Goal: Information Seeking & Learning: Learn about a topic

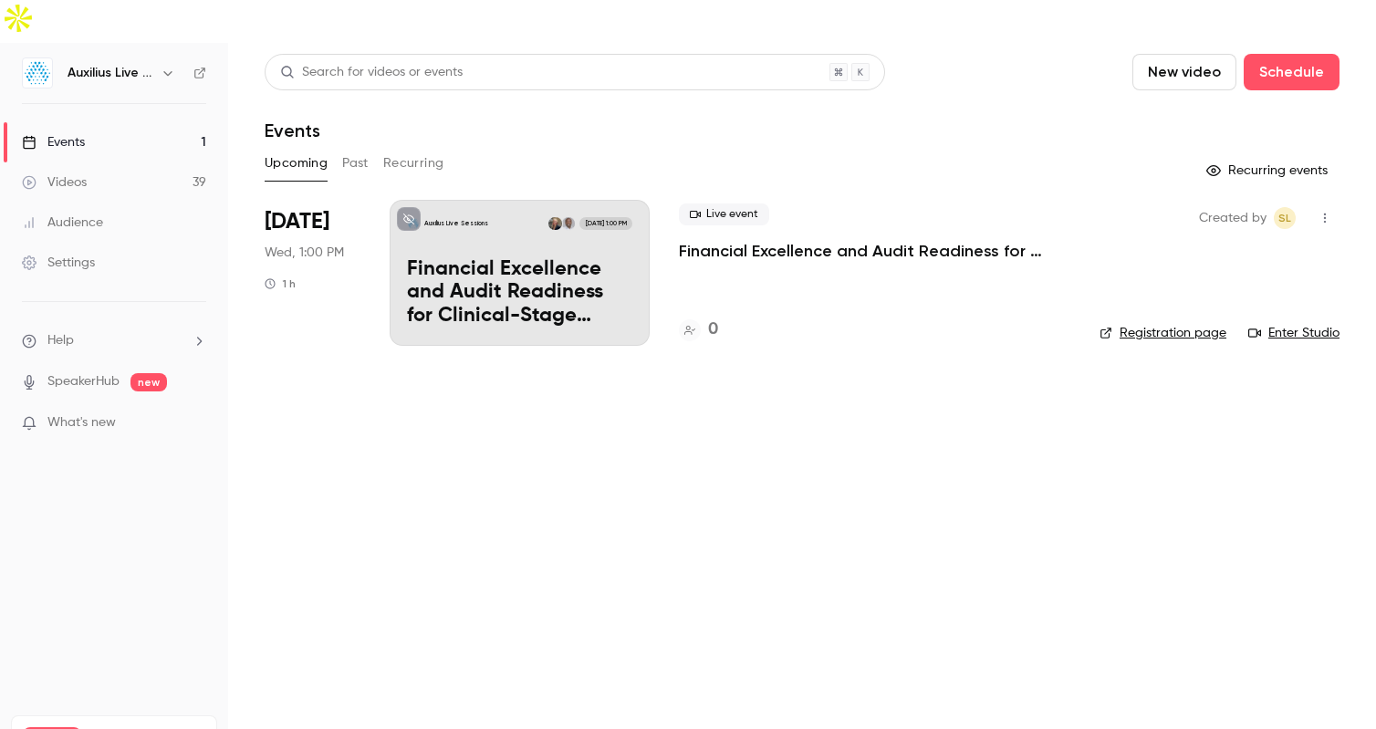
click at [487, 263] on p "Financial Excellence and Audit Readiness for Clinical-Stage Biopharma" at bounding box center [519, 293] width 225 height 70
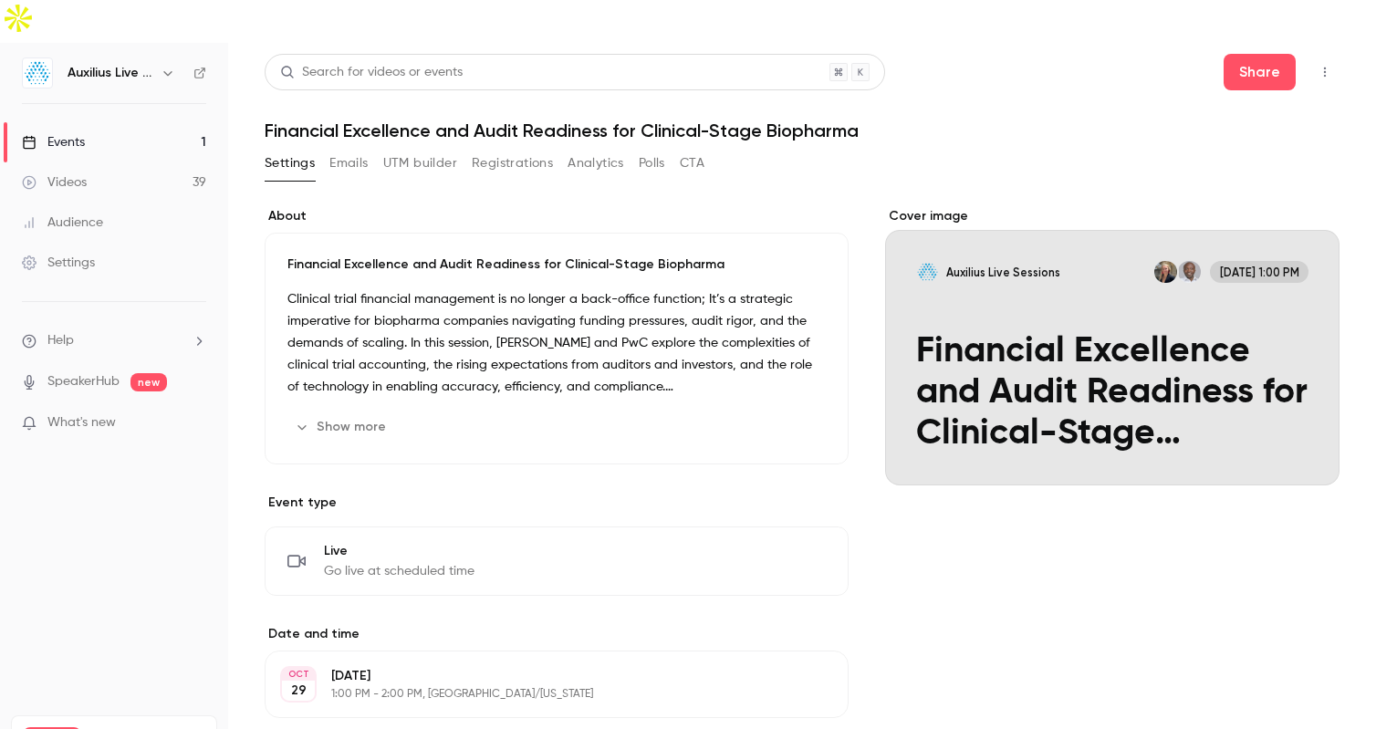
click at [356, 412] on button "Show more" at bounding box center [341, 426] width 109 height 29
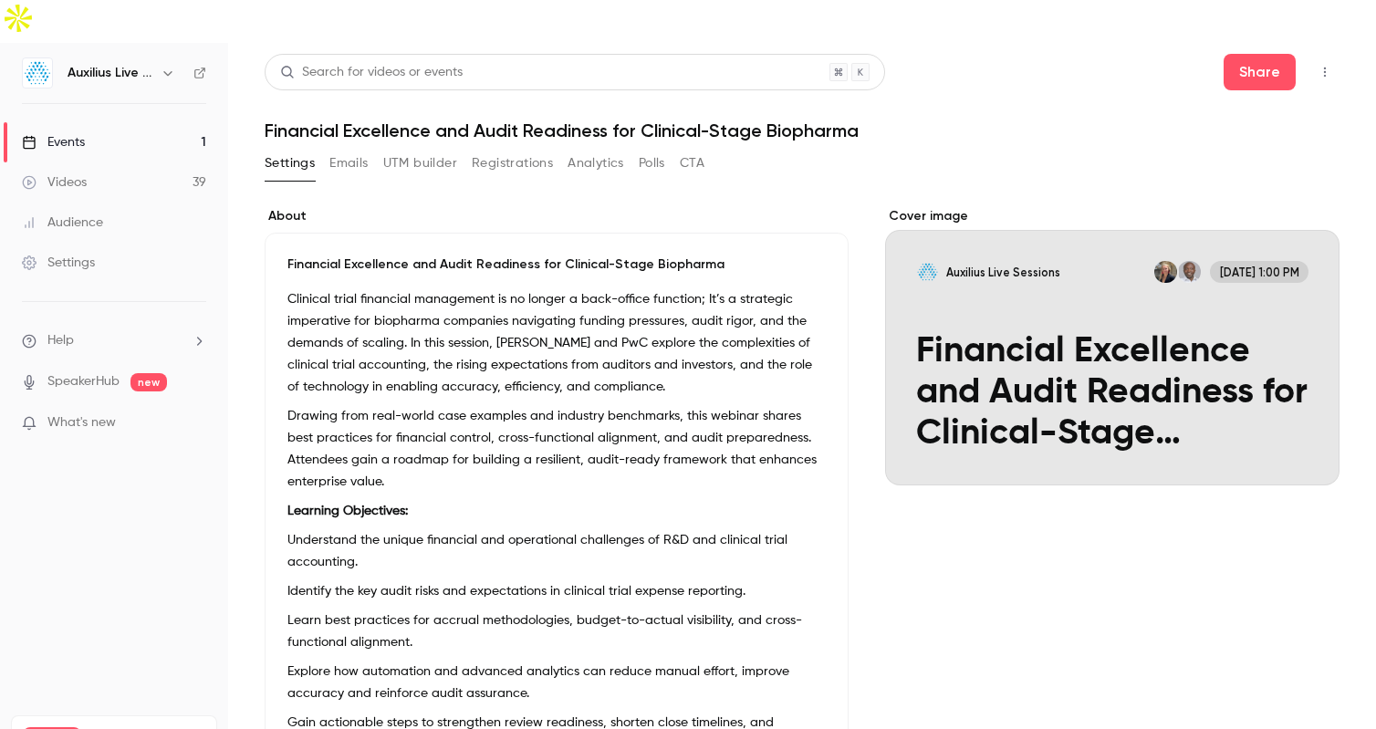
click at [355, 149] on button "Emails" at bounding box center [348, 163] width 38 height 29
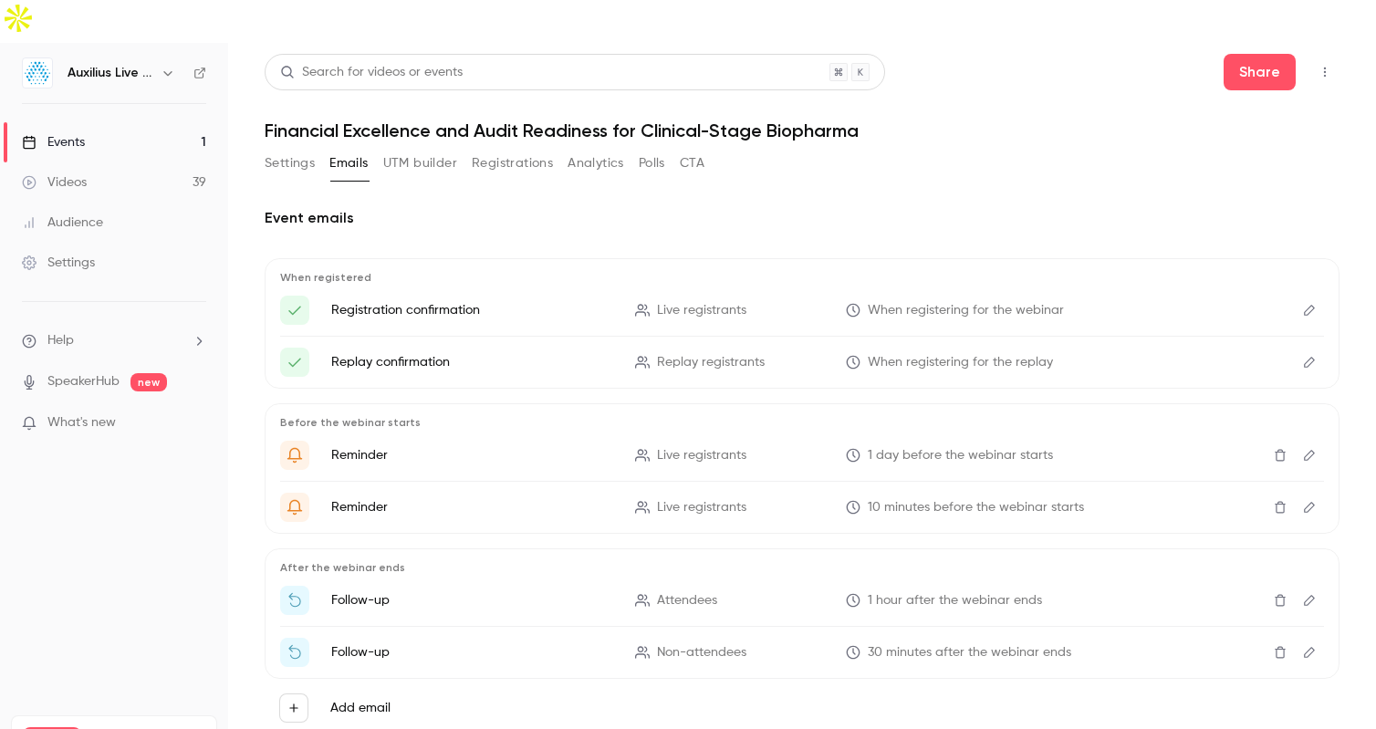
click at [301, 149] on button "Settings" at bounding box center [290, 163] width 50 height 29
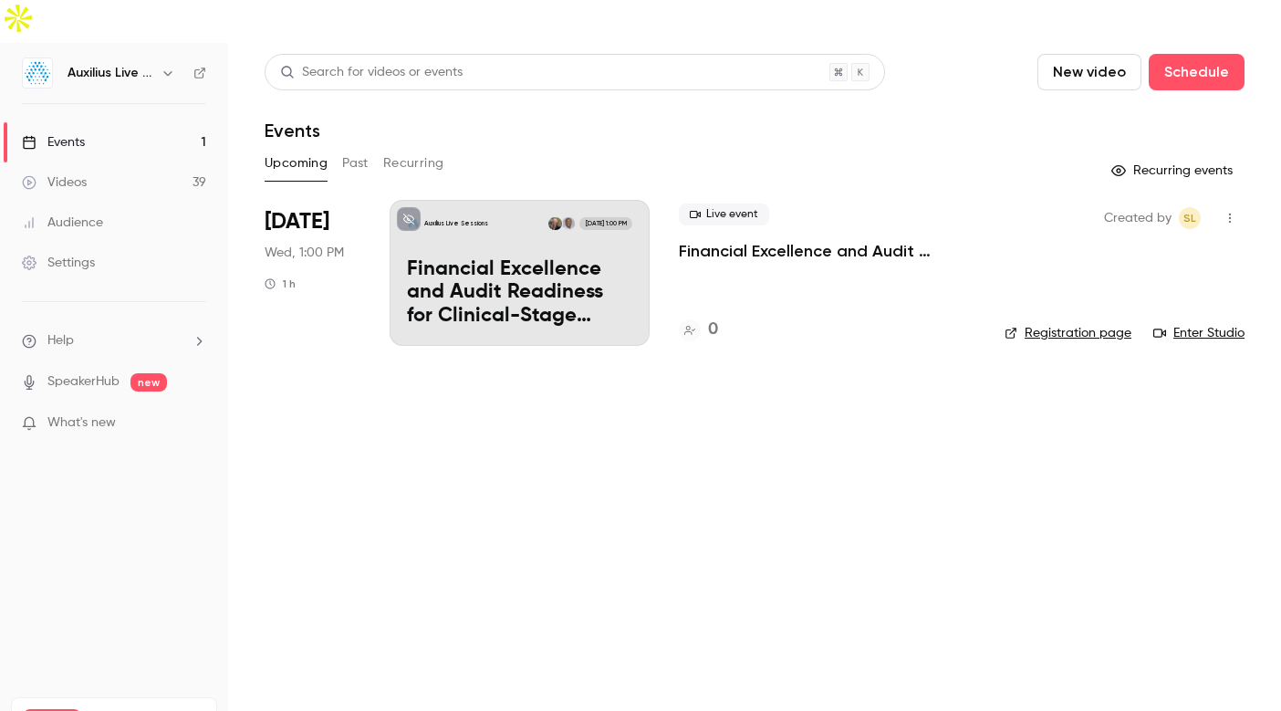
click at [572, 553] on main "Search for videos or events New video Schedule Events Upcoming Past Recurring R…" at bounding box center [754, 398] width 1053 height 711
